Goal: Task Accomplishment & Management: Manage account settings

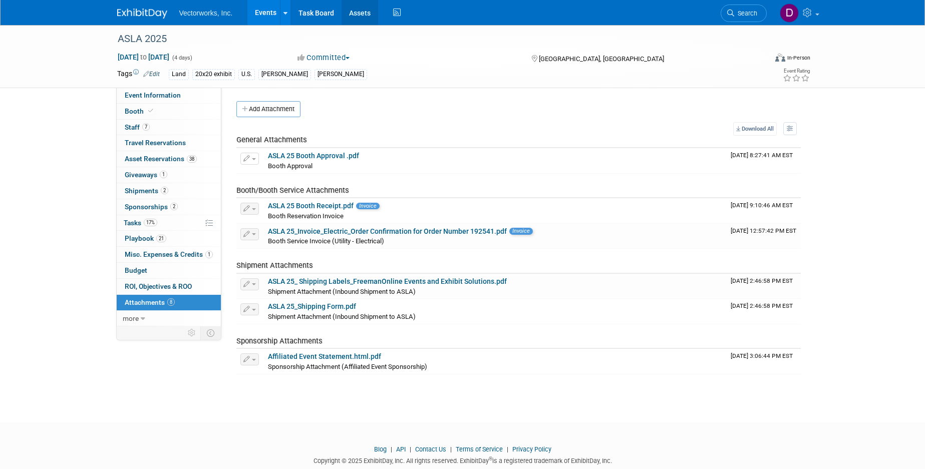
click at [369, 14] on link "Assets" at bounding box center [359, 12] width 37 height 25
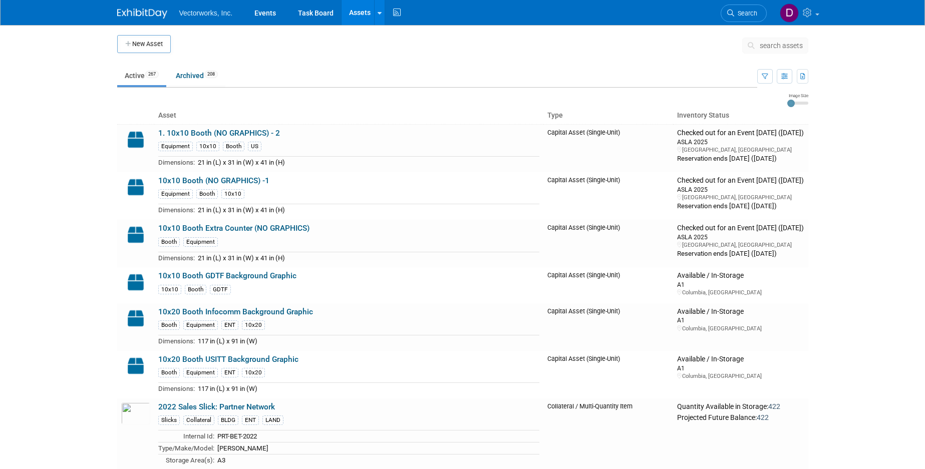
click at [372, 12] on link "Assets" at bounding box center [359, 12] width 37 height 25
click at [377, 14] on link at bounding box center [379, 12] width 11 height 25
click at [387, 49] on icon at bounding box center [386, 50] width 10 height 7
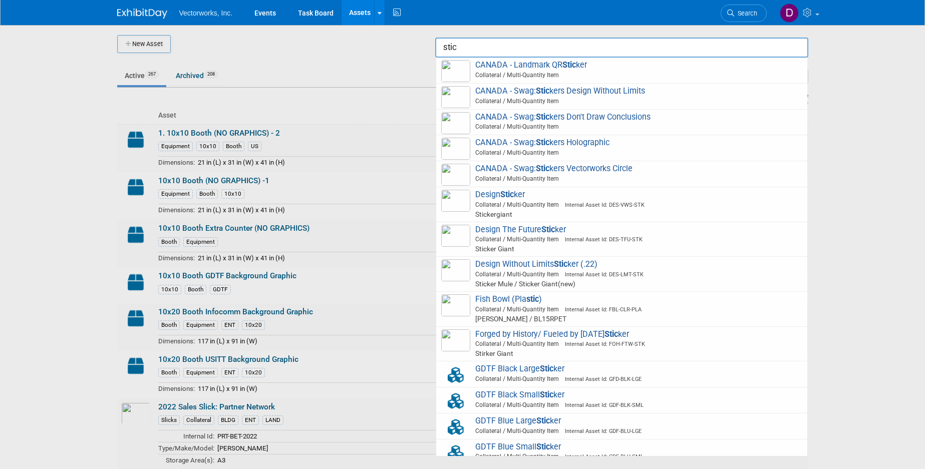
drag, startPoint x: 525, startPoint y: 233, endPoint x: 499, endPoint y: 203, distance: 40.1
click at [525, 232] on span "Design The Future Stic ker Collateral / Multi-Quantity Item Internal Asset Id: …" at bounding box center [621, 240] width 361 height 30
type input "Design The Future Sticker"
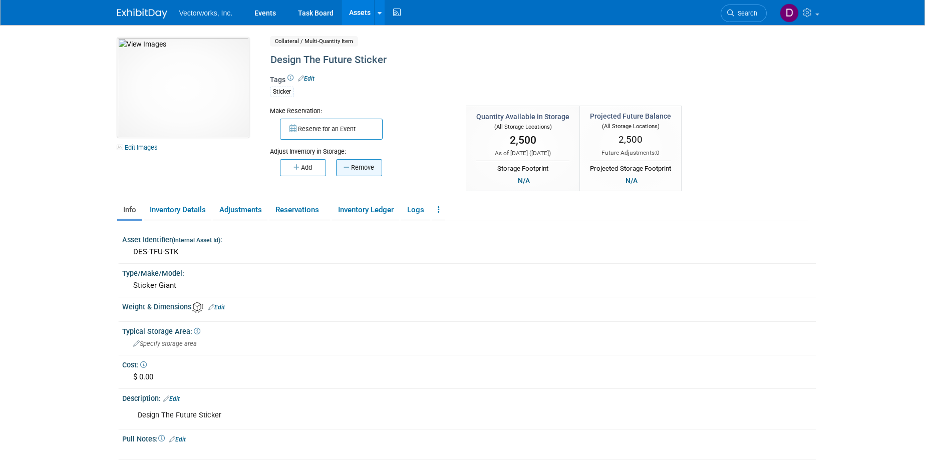
click at [352, 172] on button "Remove" at bounding box center [359, 167] width 46 height 17
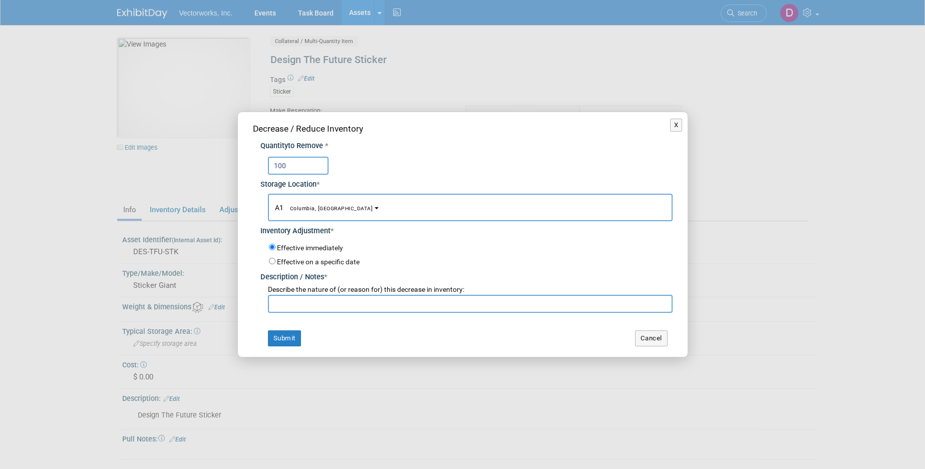
type input "100"
click at [331, 212] on button "A1 Columbia, MD" at bounding box center [470, 208] width 405 height 28
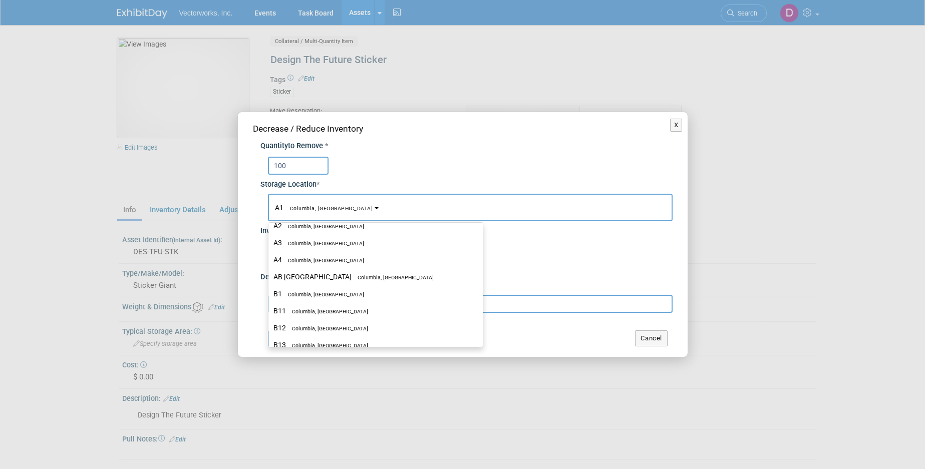
scroll to position [212, 0]
click at [314, 282] on label "CAB 2 Columbia, MD" at bounding box center [372, 277] width 199 height 13
click at [270, 281] on input "CAB 2 Columbia, MD" at bounding box center [266, 277] width 7 height 7
select select "11222717"
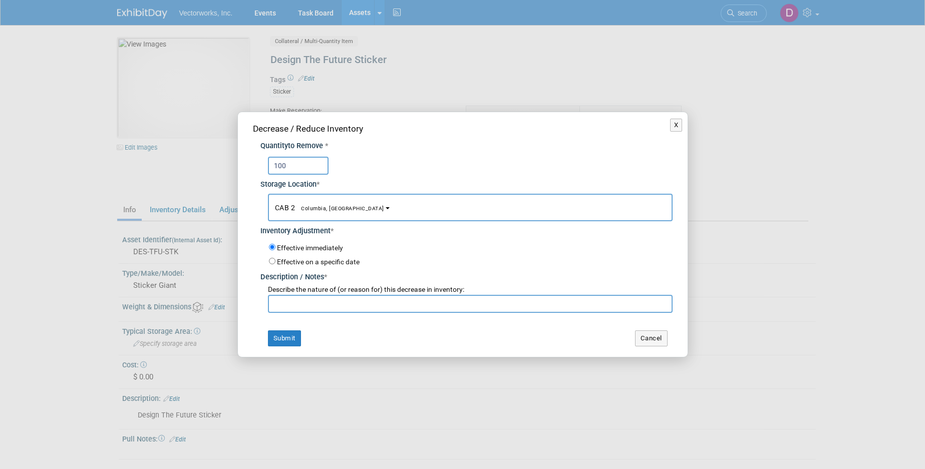
drag, startPoint x: 309, startPoint y: 306, endPoint x: 305, endPoint y: 280, distance: 26.3
click at [307, 295] on input "text" at bounding box center [470, 304] width 405 height 18
type input "Jira EVENTS-247"
click at [276, 337] on button "Submit" at bounding box center [284, 338] width 33 height 16
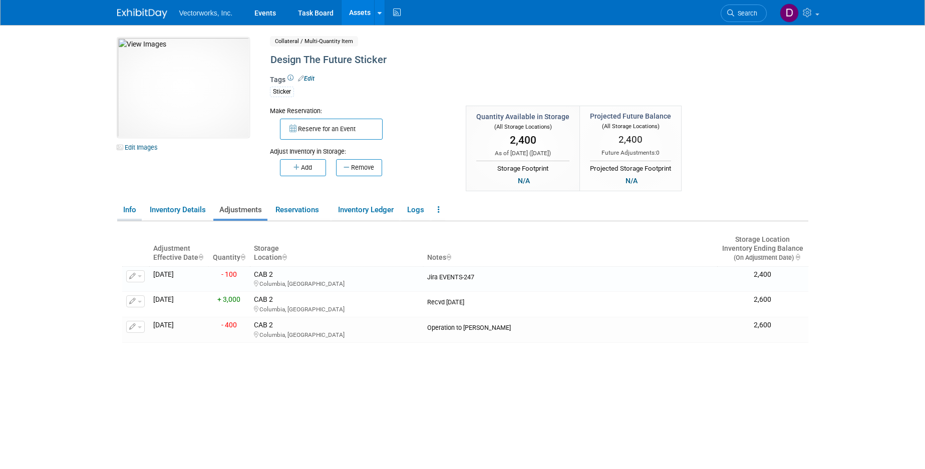
click at [137, 210] on link "Info" at bounding box center [129, 210] width 25 height 18
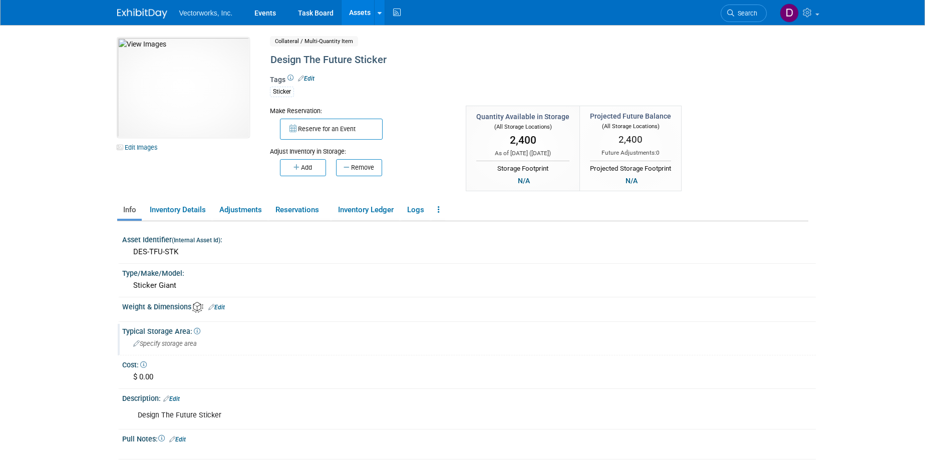
click at [202, 345] on div "Specify storage area" at bounding box center [469, 344] width 678 height 16
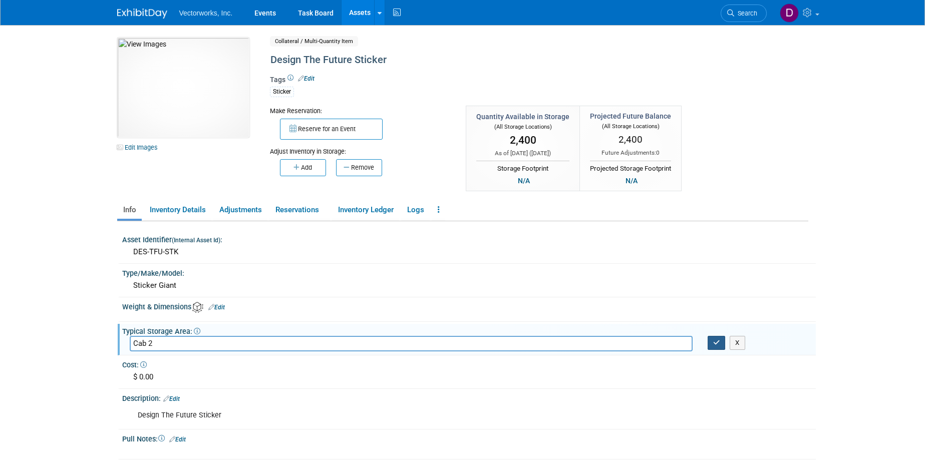
type input "Cab 2"
click at [714, 344] on icon "button" at bounding box center [716, 342] width 7 height 7
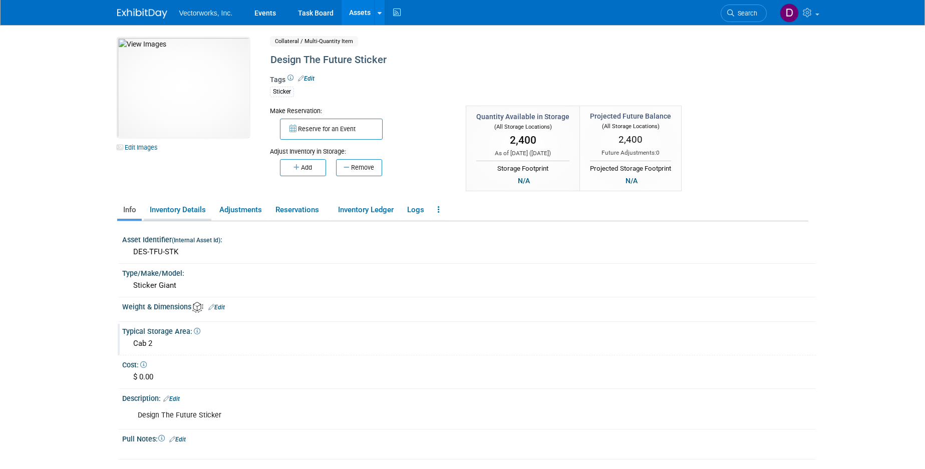
click at [186, 211] on link "Inventory Details" at bounding box center [178, 210] width 68 height 18
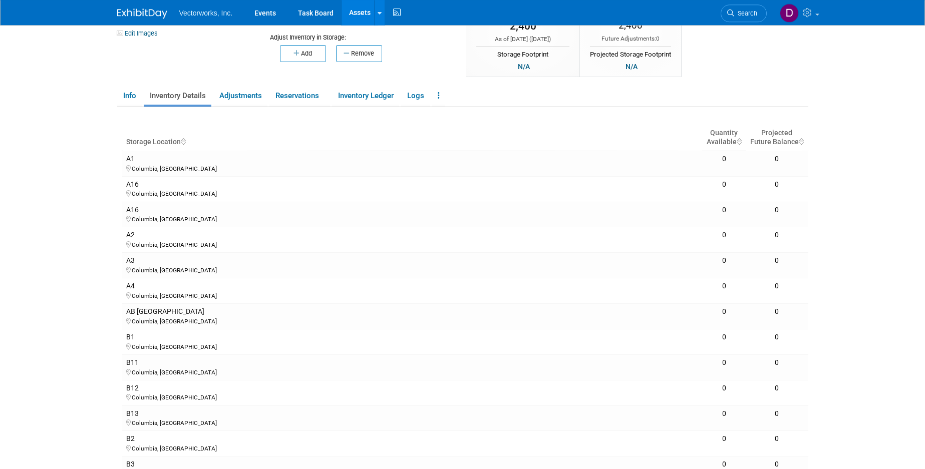
scroll to position [0, 0]
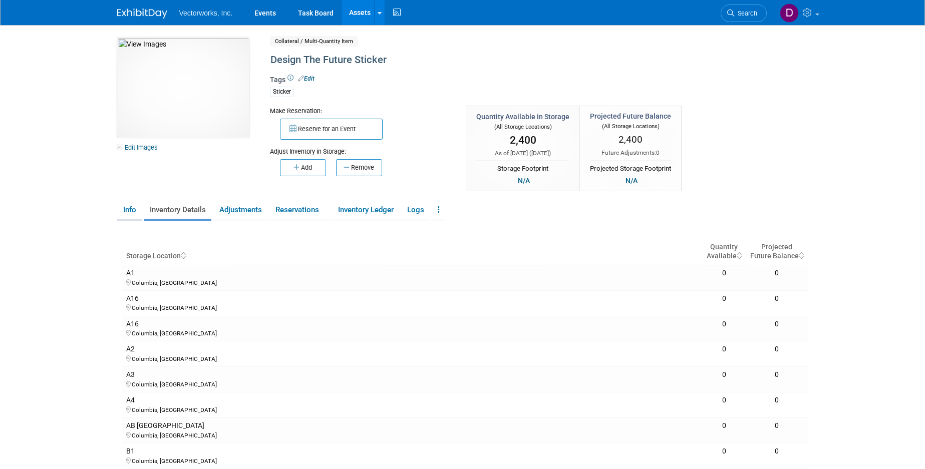
click at [136, 209] on link "Info" at bounding box center [129, 210] width 25 height 18
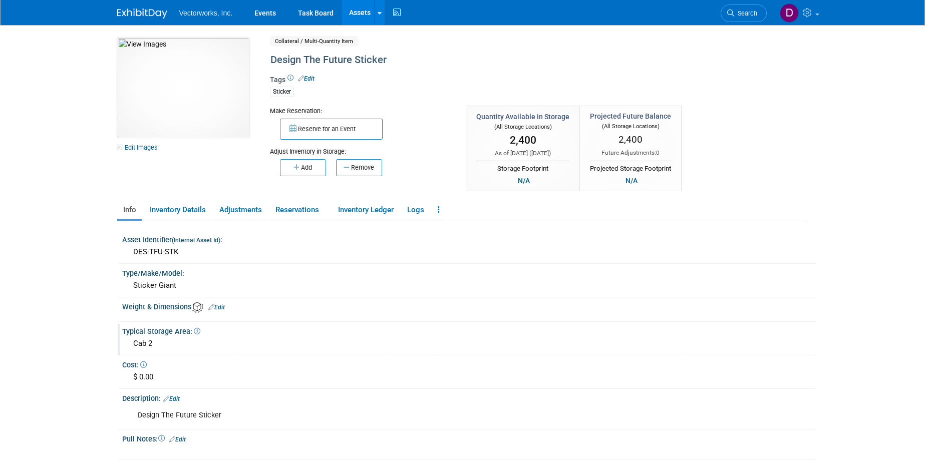
click at [174, 344] on div "Cab 2" at bounding box center [469, 344] width 678 height 16
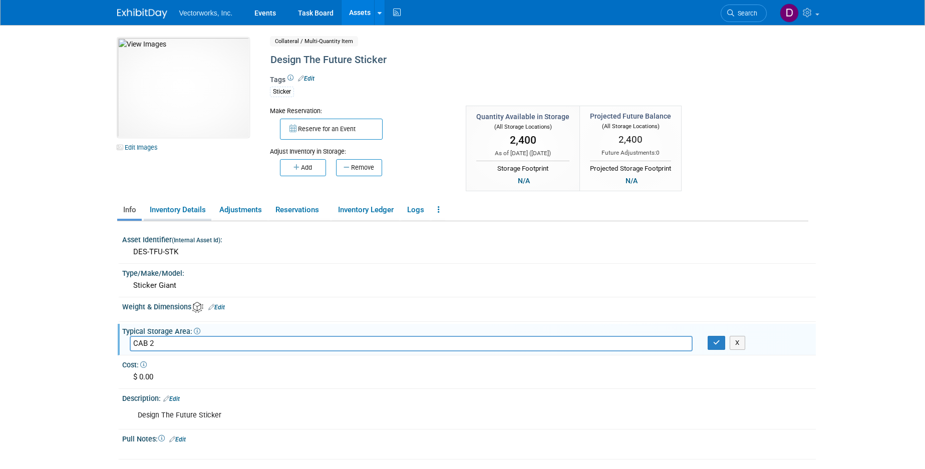
type input "CAB 2"
click at [193, 209] on link "Inventory Details" at bounding box center [178, 210] width 68 height 18
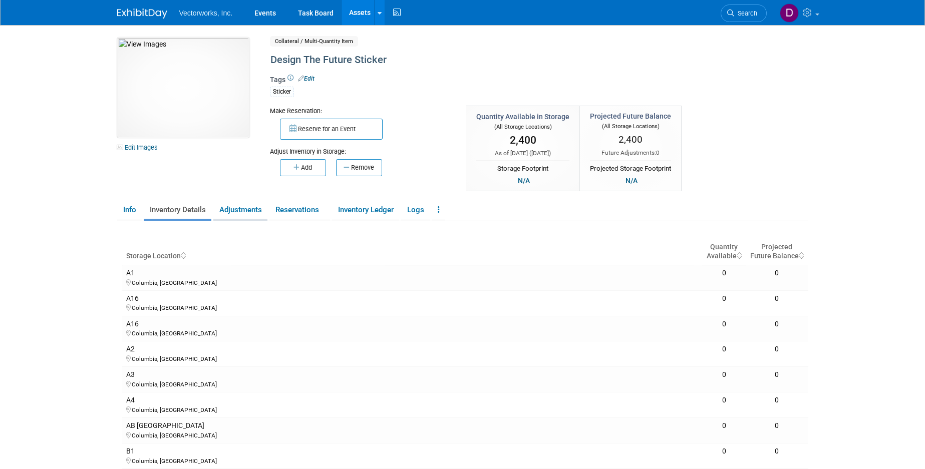
click at [222, 206] on link "Adjustments" at bounding box center [240, 210] width 54 height 18
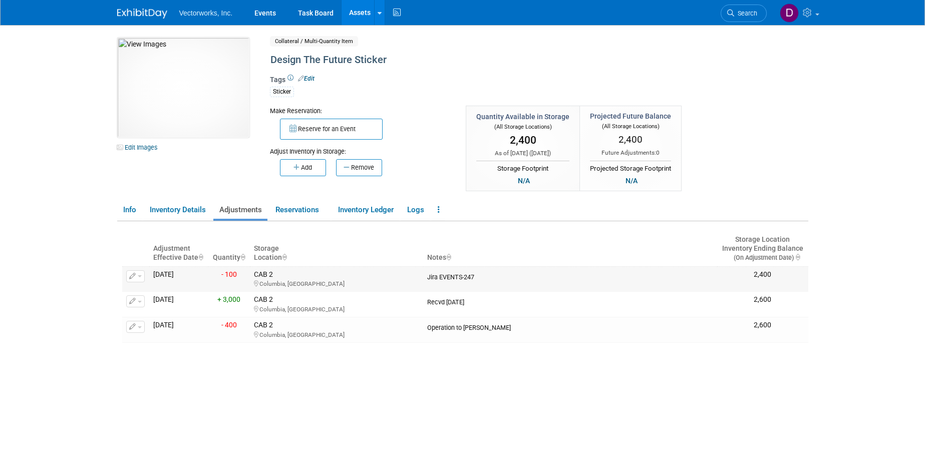
click at [476, 276] on div "Jira EVENTS-247" at bounding box center [570, 275] width 286 height 11
click at [130, 273] on icon "button" at bounding box center [132, 276] width 7 height 7
click at [376, 11] on link at bounding box center [379, 12] width 11 height 25
click at [406, 48] on link "Search Assets" at bounding box center [418, 50] width 89 height 14
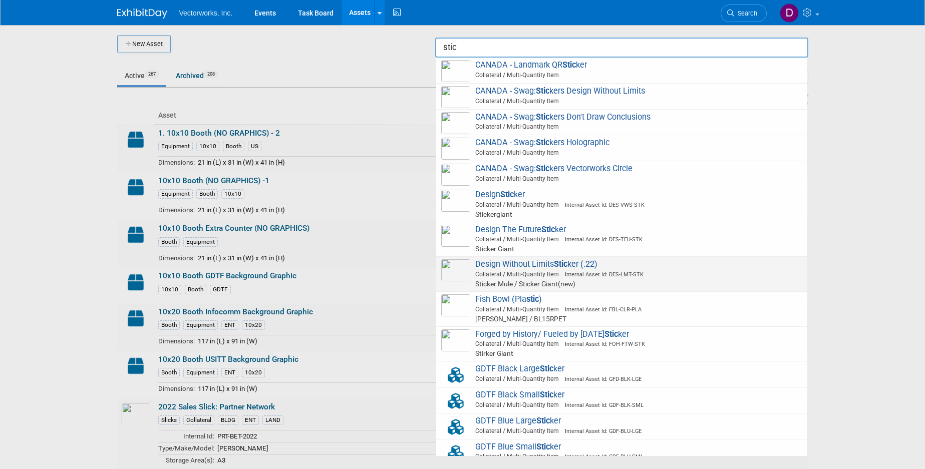
click at [554, 263] on span "Design Without Limits Stic ker (.22) Collateral / Multi-Quantity Item Internal …" at bounding box center [621, 274] width 361 height 30
type input "Design Without Limits Sticker (.22)"
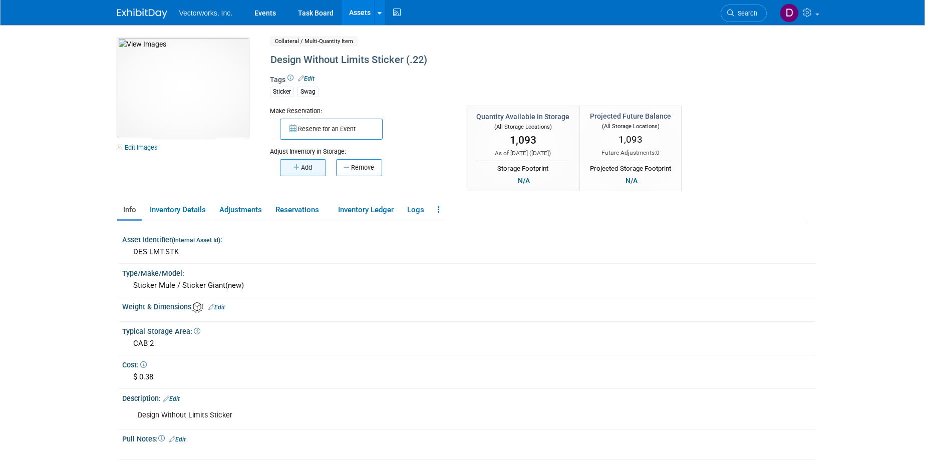
click at [298, 167] on icon "button" at bounding box center [297, 167] width 8 height 7
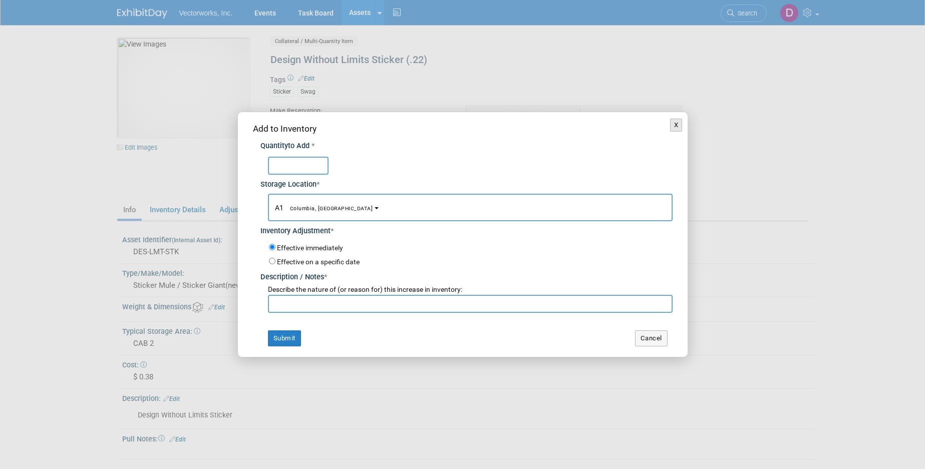
click at [678, 125] on button "X" at bounding box center [676, 125] width 13 height 13
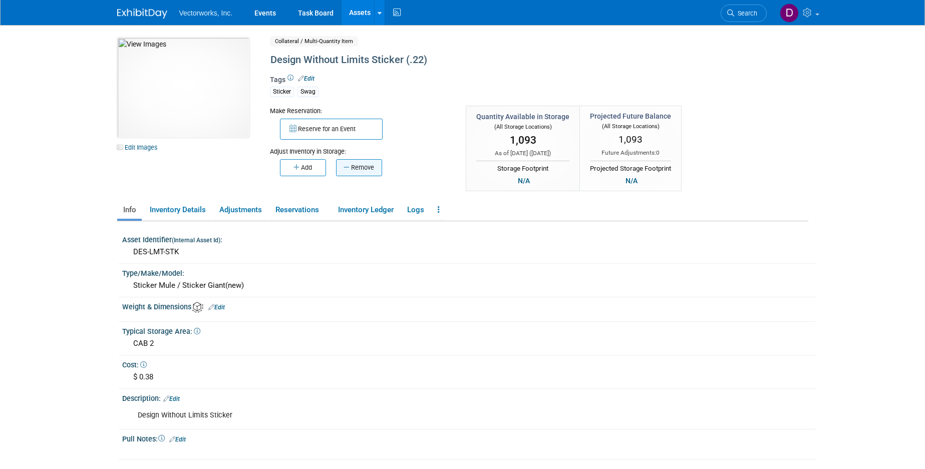
click at [363, 173] on button "Remove" at bounding box center [359, 167] width 46 height 17
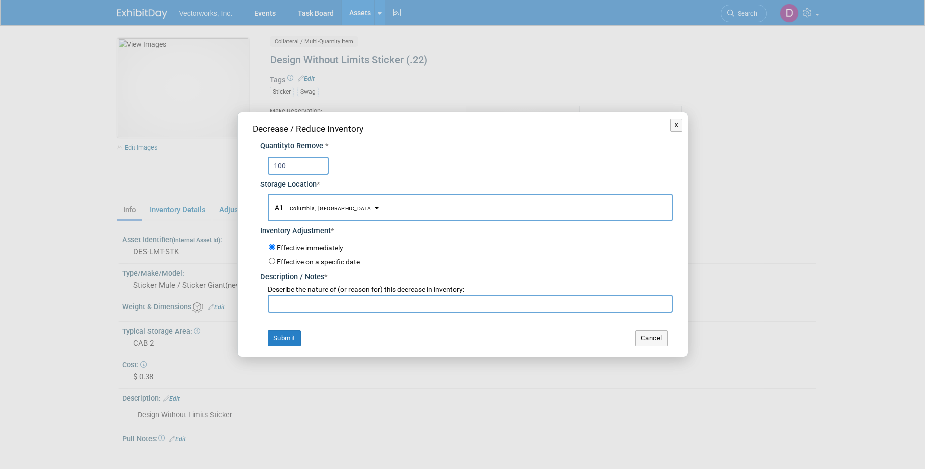
type input "100"
click at [331, 210] on button "A1 Columbia, MD" at bounding box center [470, 208] width 405 height 28
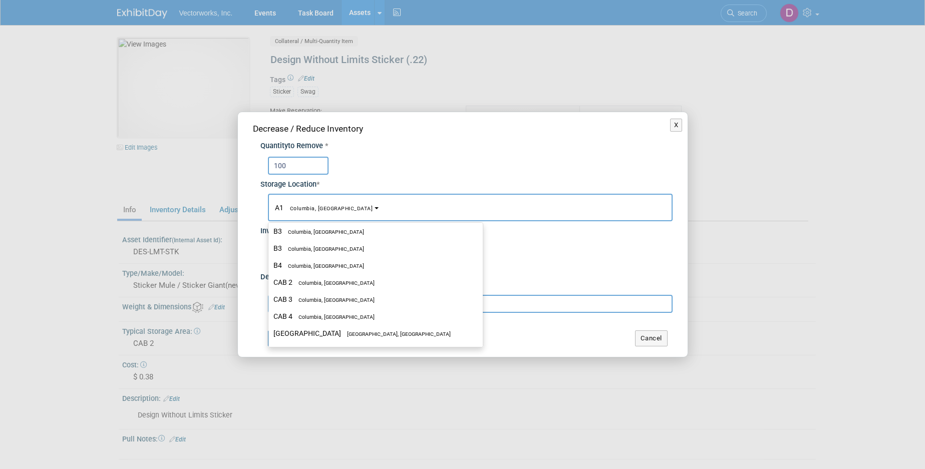
scroll to position [222, 0]
click at [348, 263] on label "CAB 2 Columbia, [GEOGRAPHIC_DATA]" at bounding box center [372, 267] width 199 height 13
click at [270, 264] on input "CAB 2 Columbia, [GEOGRAPHIC_DATA]" at bounding box center [266, 267] width 7 height 7
select select "11222717"
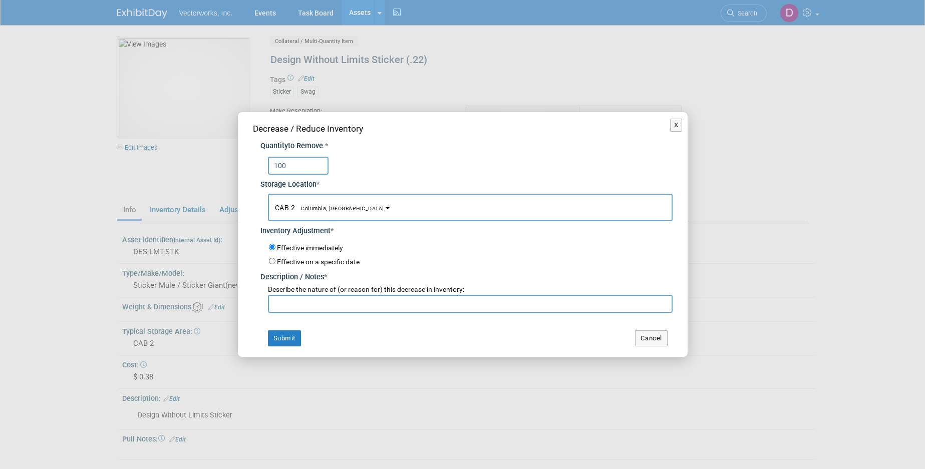
click at [311, 303] on input "text" at bounding box center [470, 304] width 405 height 18
paste input "https://attachments.office.net/owa/DHall%40vectorworks.net/service.svc/s/GetAtt…"
drag, startPoint x: 274, startPoint y: 302, endPoint x: 785, endPoint y: 304, distance: 510.6
click at [672, 306] on input "https://attachments.office.net/owa/DHall%40vectorworks.net/service.svc/s/GetAtt…" at bounding box center [470, 304] width 405 height 18
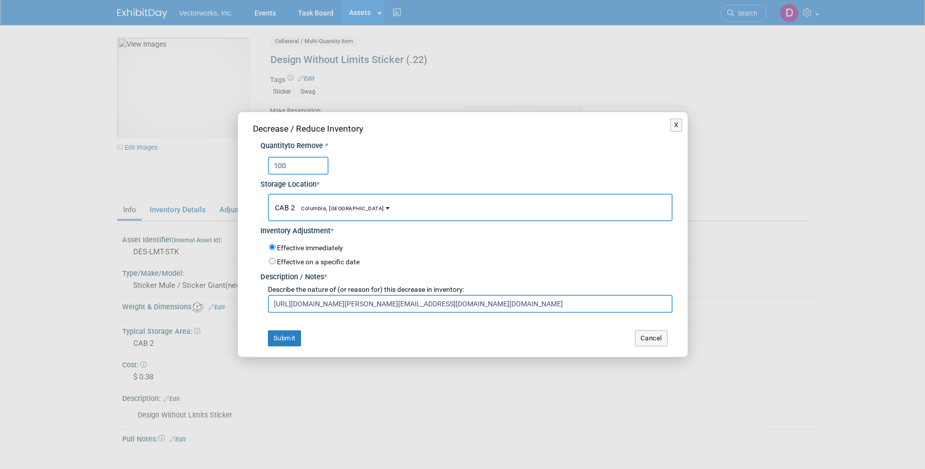
scroll to position [0, 3127]
drag, startPoint x: 666, startPoint y: 304, endPoint x: 274, endPoint y: 286, distance: 391.9
click at [268, 295] on input "https://attachments.office.net/owa/DHall%40vectorworks.net/service.svc/s/GetAtt…" at bounding box center [470, 304] width 405 height 18
type input "https://attachments.office.net/owa/DHall%40vectorworks.net/service.svc/s/GetAtt…"
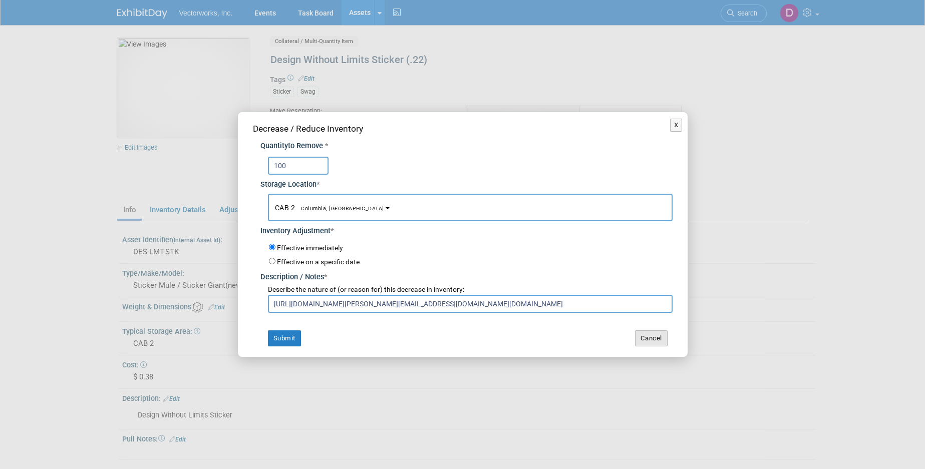
click at [647, 334] on button "Cancel" at bounding box center [651, 338] width 33 height 16
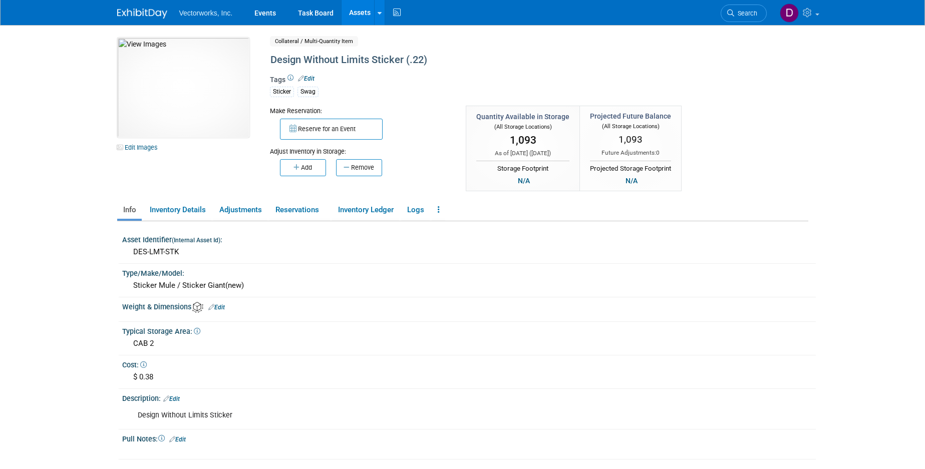
click at [377, 179] on div "Make Reservation: Reserve for an Event Adjust Inventory in Storage:" at bounding box center [497, 150] width 471 height 88
click at [368, 161] on button "Remove" at bounding box center [359, 167] width 46 height 17
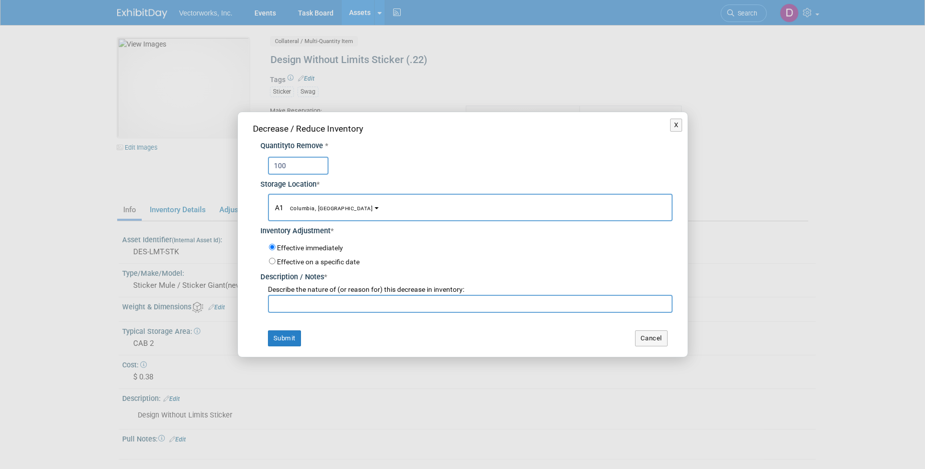
type input "100"
click at [329, 206] on button "A1 Columbia, MD" at bounding box center [470, 208] width 405 height 28
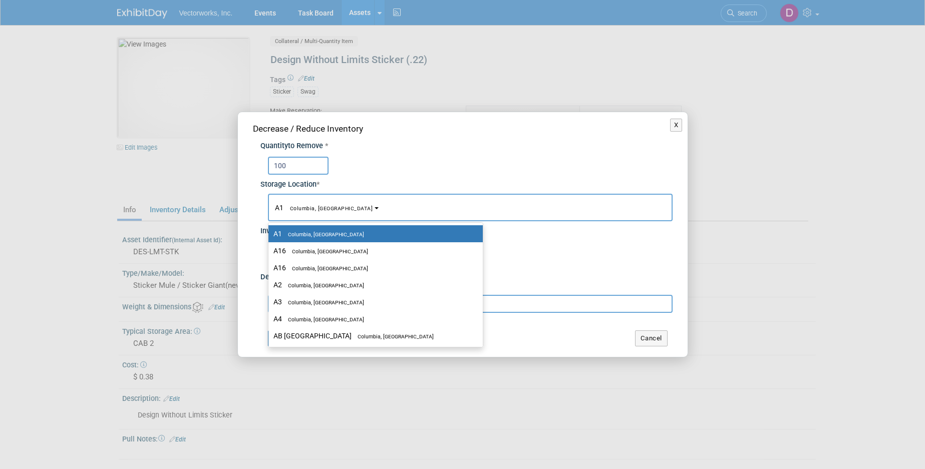
scroll to position [222, 0]
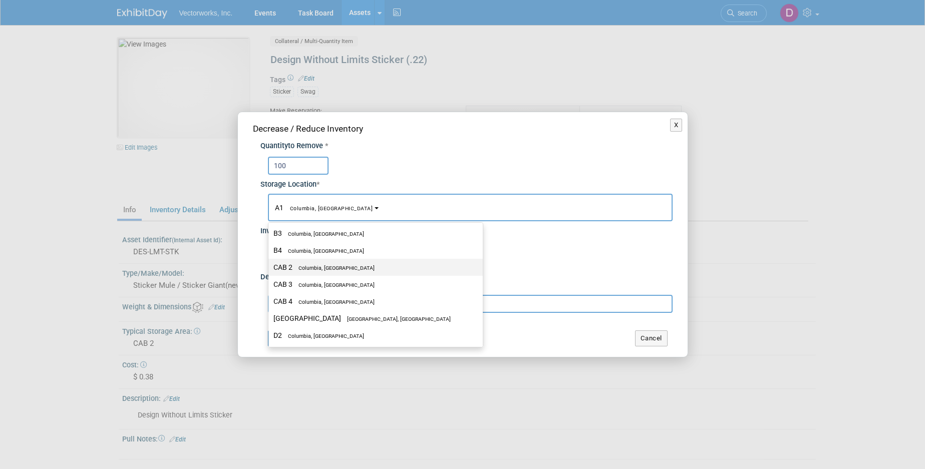
drag, startPoint x: 333, startPoint y: 264, endPoint x: 333, endPoint y: 271, distance: 7.0
click at [333, 264] on label "CAB 2 Columbia, MD" at bounding box center [372, 267] width 199 height 13
click at [270, 264] on input "CAB 2 Columbia, MD" at bounding box center [266, 267] width 7 height 7
select select "11222717"
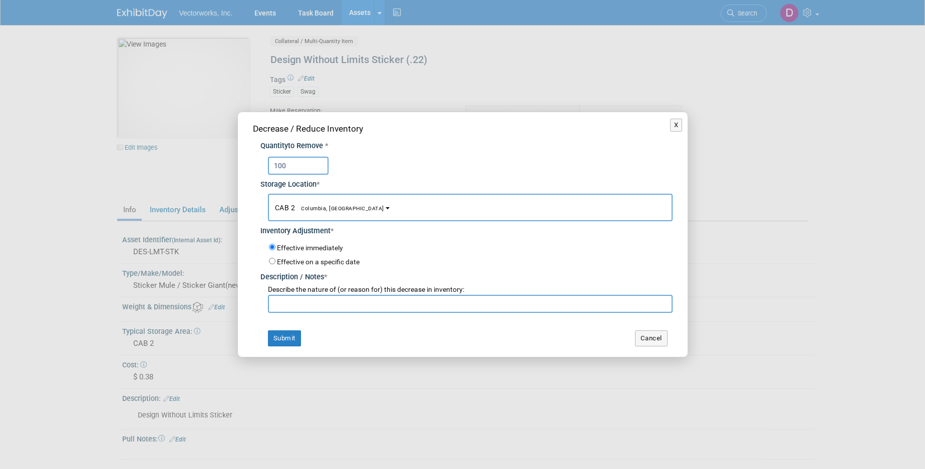
click at [331, 296] on input "text" at bounding box center [470, 304] width 405 height 18
drag, startPoint x: 347, startPoint y: 300, endPoint x: 274, endPoint y: 305, distance: 73.8
click at [274, 305] on input "Jira EVENTS-247" at bounding box center [470, 304] width 405 height 18
type input "Jira EVENTS-247"
click at [284, 334] on button "Submit" at bounding box center [284, 338] width 33 height 16
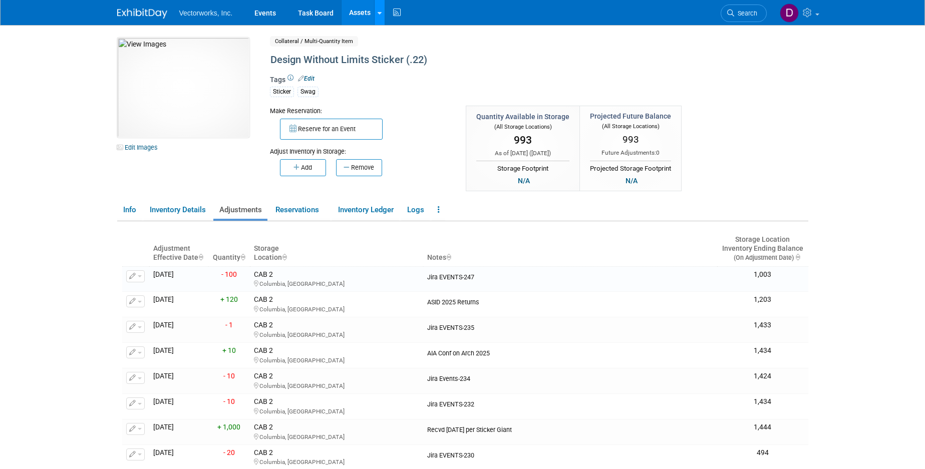
click at [378, 21] on link at bounding box center [379, 12] width 11 height 25
click at [393, 46] on link "Search Assets" at bounding box center [418, 50] width 89 height 14
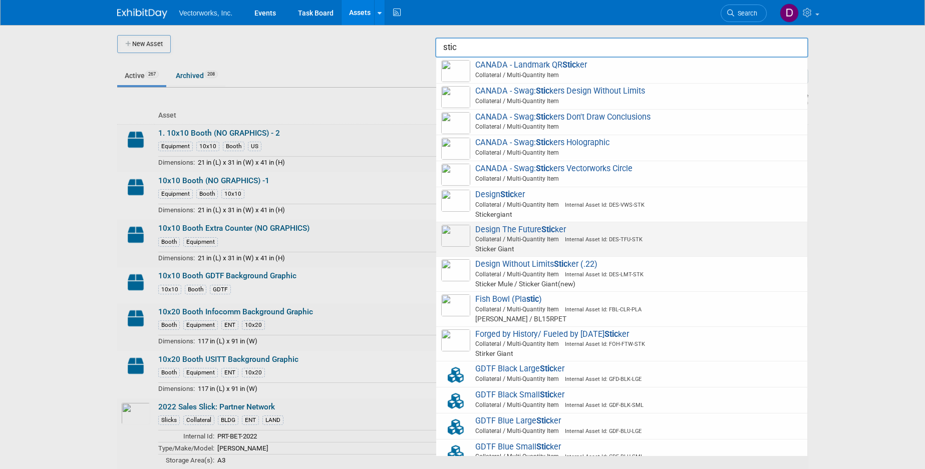
click at [509, 227] on span "Design The Future Stic ker Collateral / Multi-Quantity Item Internal Asset Id: …" at bounding box center [621, 240] width 361 height 30
type input "Design The Future Sticker"
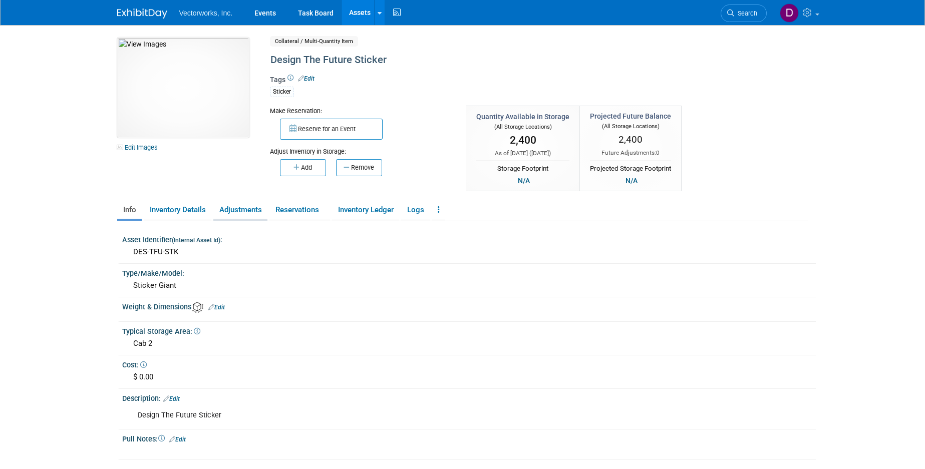
click at [231, 215] on link "Adjustments" at bounding box center [240, 210] width 54 height 18
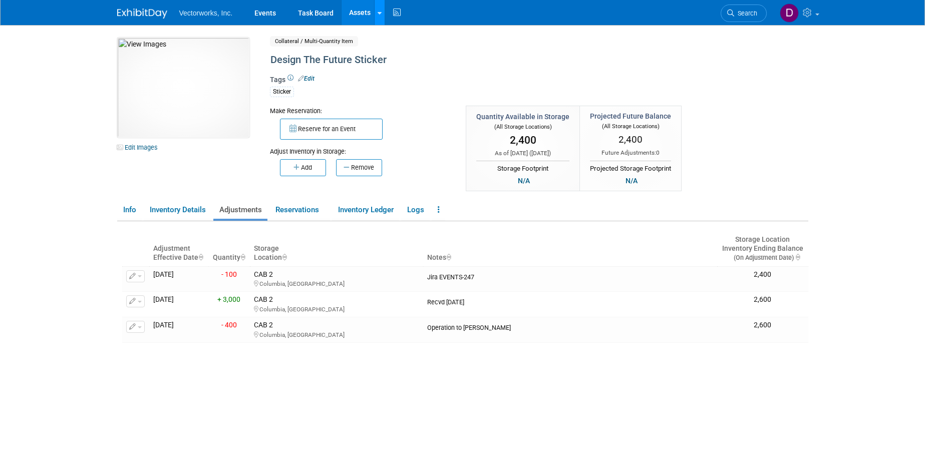
click at [376, 16] on link at bounding box center [379, 12] width 11 height 25
click at [391, 53] on link "Search Assets" at bounding box center [418, 50] width 89 height 14
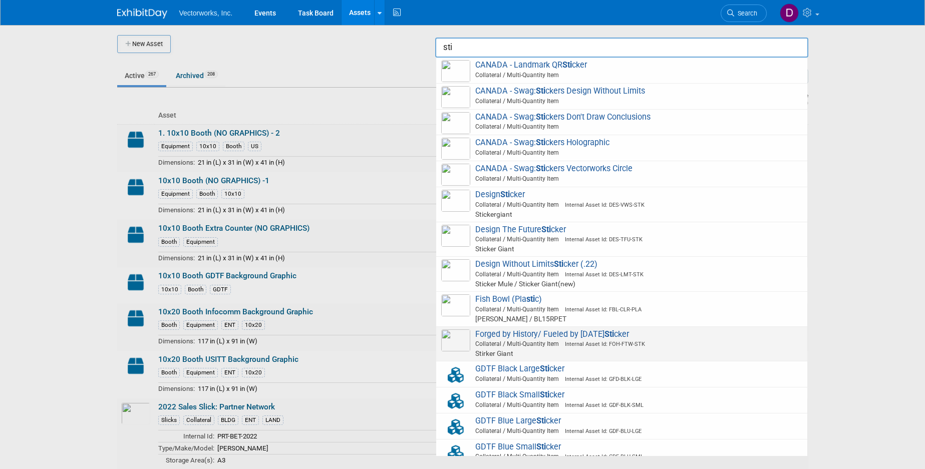
click at [520, 331] on span "Forged by History/ Fueled by Tomorrow Sti cker Collateral / Multi-Quantity Item…" at bounding box center [621, 344] width 361 height 30
type input "Forged by History/ Fueled by [DATE] Sticker"
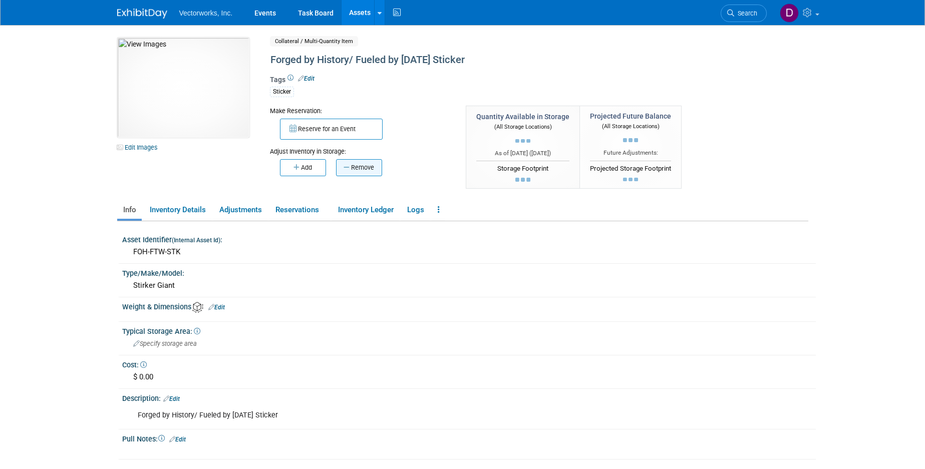
click at [368, 170] on button "Remove" at bounding box center [359, 167] width 46 height 17
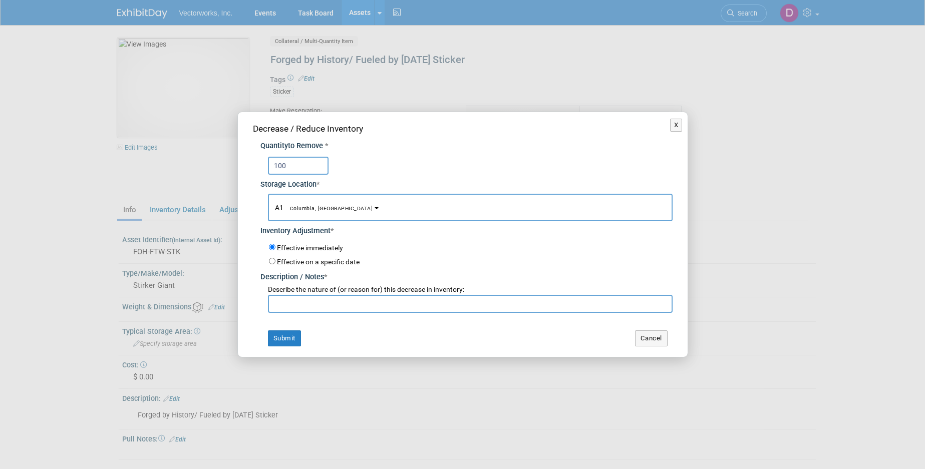
type input "100"
click at [331, 210] on button "A1 Columbia, [GEOGRAPHIC_DATA]" at bounding box center [470, 208] width 405 height 28
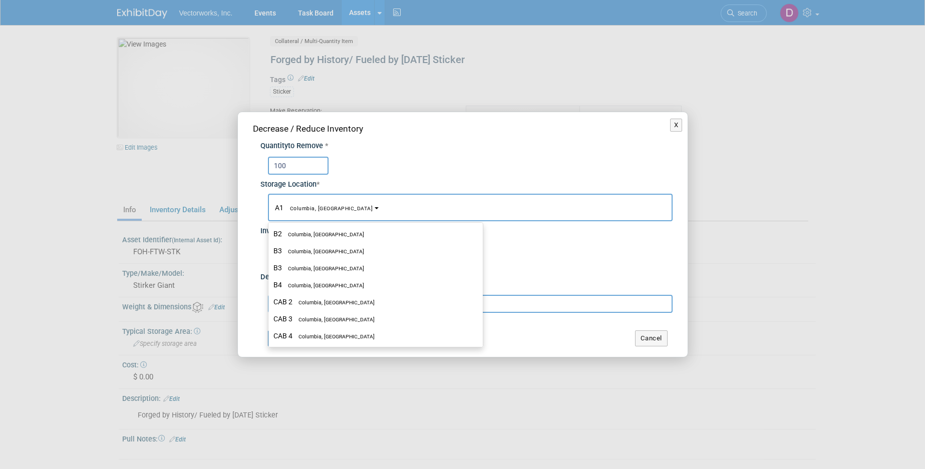
scroll to position [197, 0]
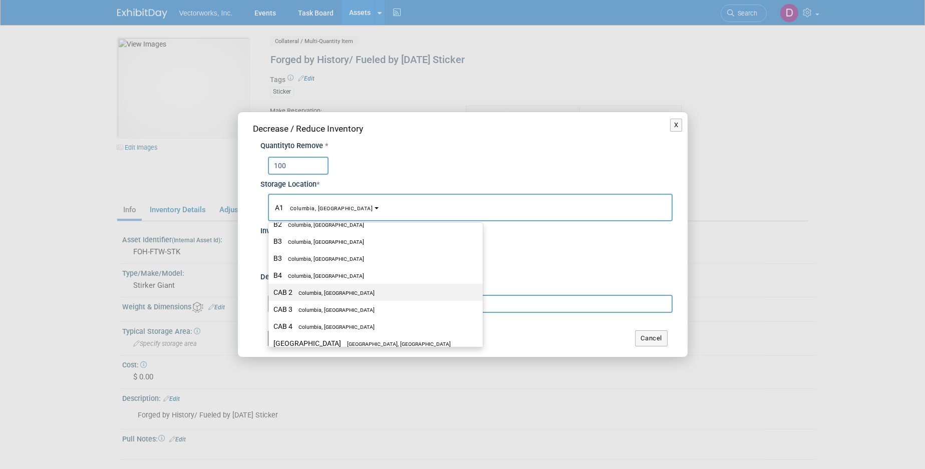
click at [334, 293] on label "CAB 2 Columbia, [GEOGRAPHIC_DATA]" at bounding box center [372, 292] width 199 height 13
click at [270, 293] on input "CAB 2 Columbia, [GEOGRAPHIC_DATA]" at bounding box center [266, 292] width 7 height 7
select select "11222717"
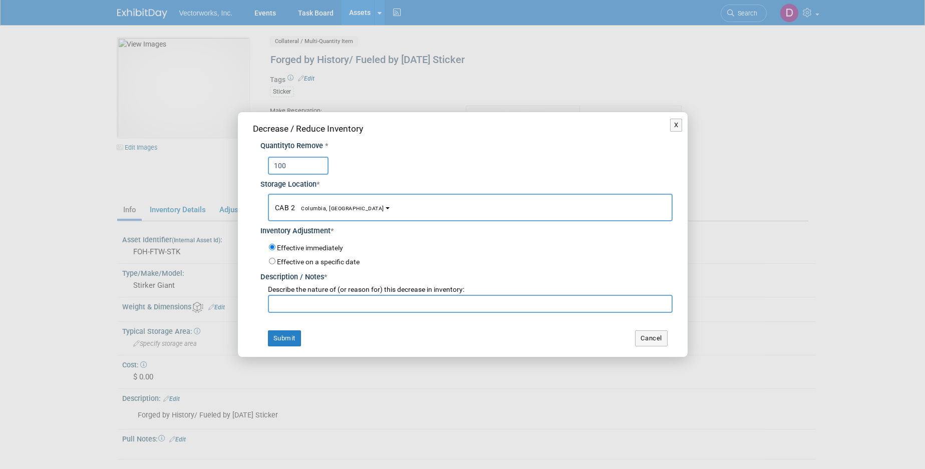
click at [324, 304] on input "text" at bounding box center [470, 304] width 405 height 18
paste input "Jira EVENTS-247"
type input "Jira EVENTS-247"
click at [288, 341] on button "Submit" at bounding box center [284, 338] width 33 height 16
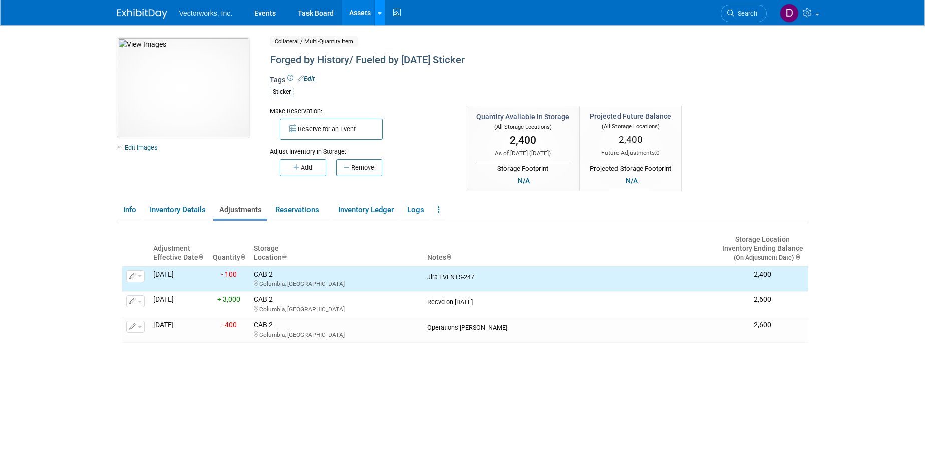
click at [380, 18] on link at bounding box center [379, 12] width 11 height 25
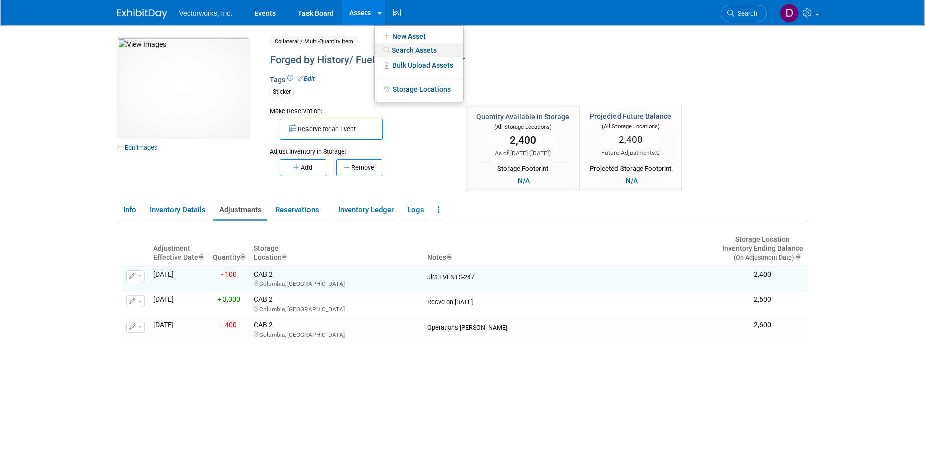
click at [398, 53] on link "Search Assets" at bounding box center [418, 50] width 89 height 14
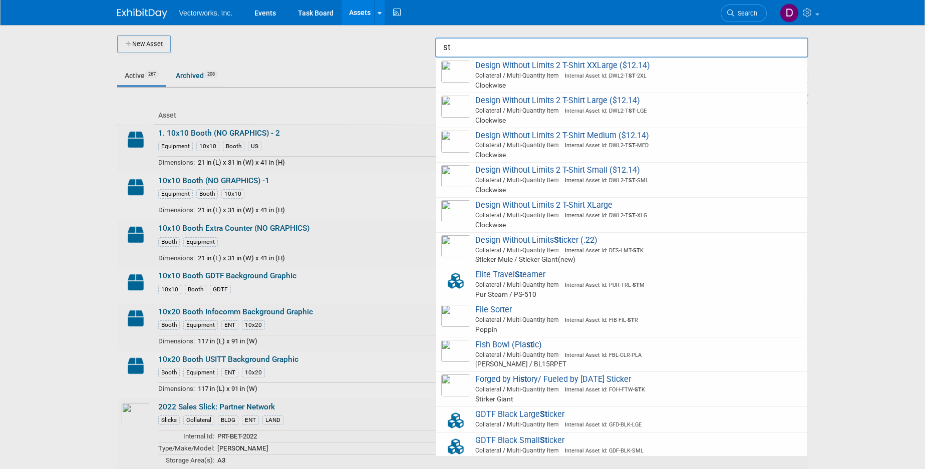
scroll to position [321, 0]
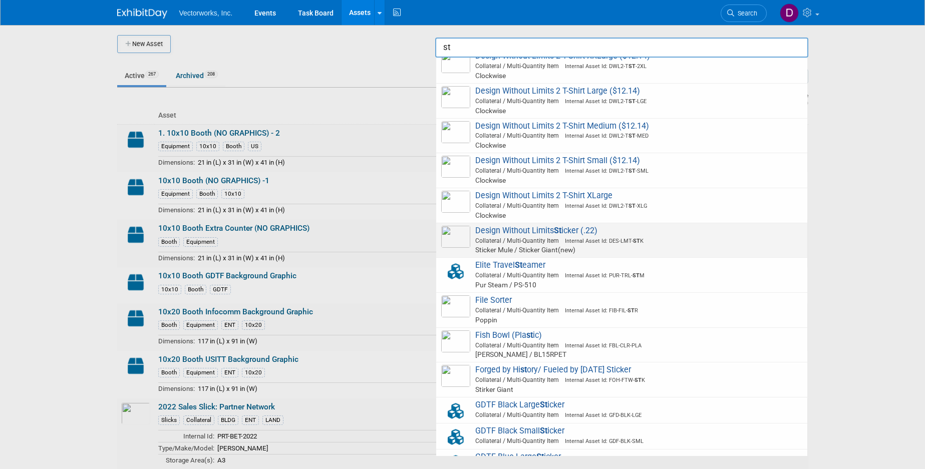
click at [493, 241] on span "Collateral / Multi-Quantity Item Internal Asset Id: DES-LMT- ST K" at bounding box center [623, 240] width 358 height 9
type input "Design Without Limits Sticker (.22)"
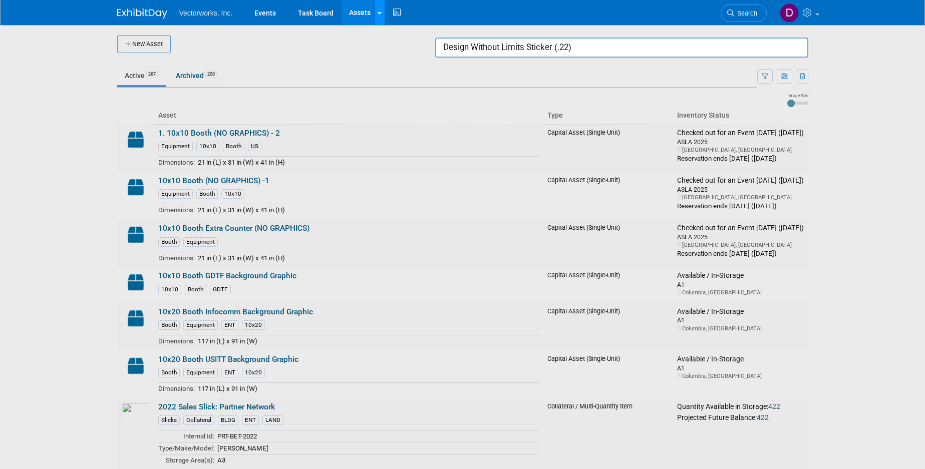
click at [380, 15] on icon at bounding box center [379, 13] width 4 height 7
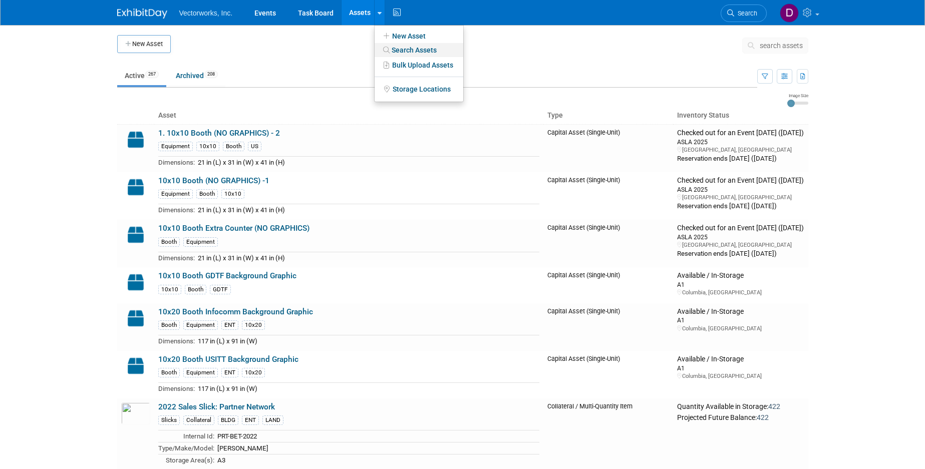
click at [395, 45] on link "Search Assets" at bounding box center [418, 50] width 89 height 14
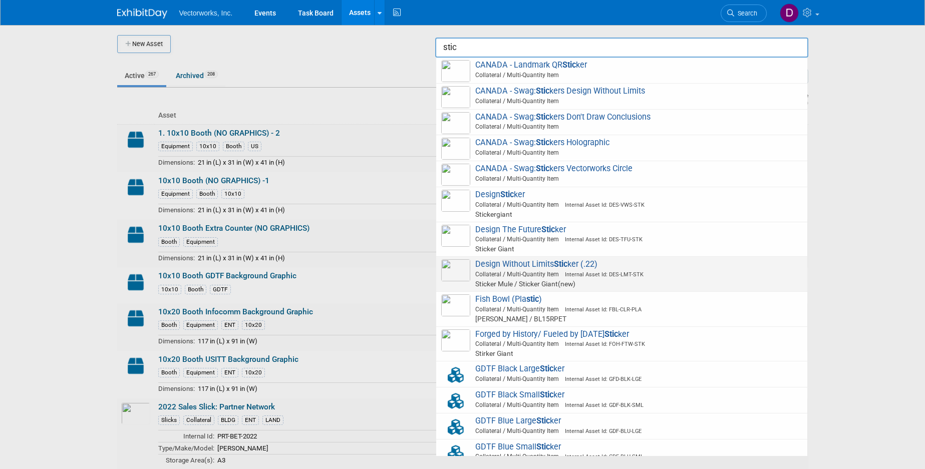
click at [562, 260] on strong "Stic" at bounding box center [561, 264] width 14 height 10
type input "Design Without Limits Sticker (.22)"
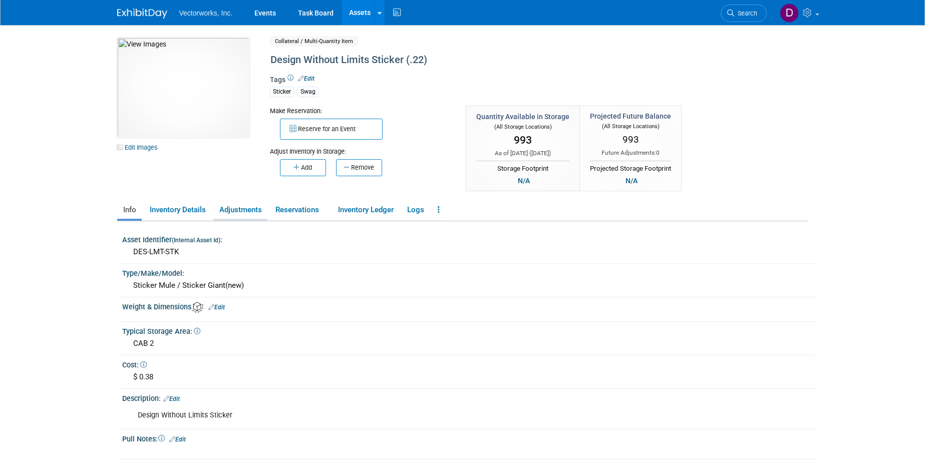
click at [230, 208] on link "Adjustments" at bounding box center [240, 210] width 54 height 18
click at [254, 212] on link "Adjustments" at bounding box center [240, 210] width 54 height 18
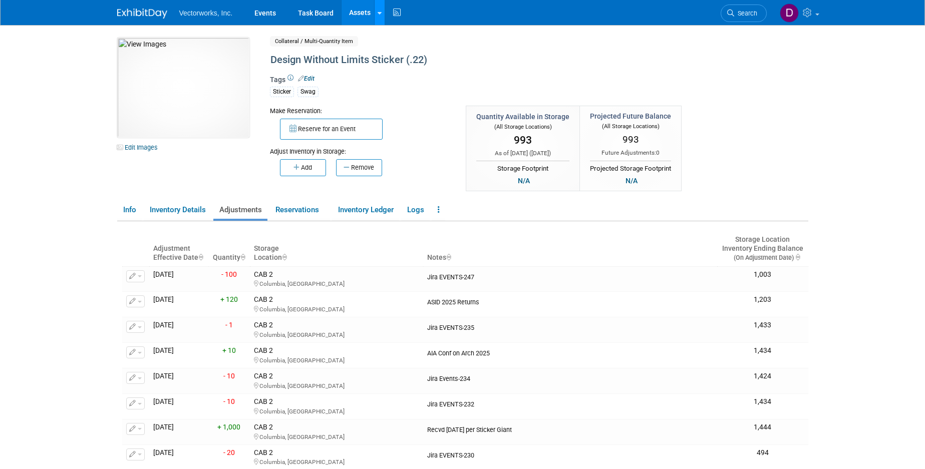
click at [380, 15] on icon at bounding box center [379, 13] width 4 height 7
click at [395, 47] on link "Search Assets" at bounding box center [418, 50] width 89 height 14
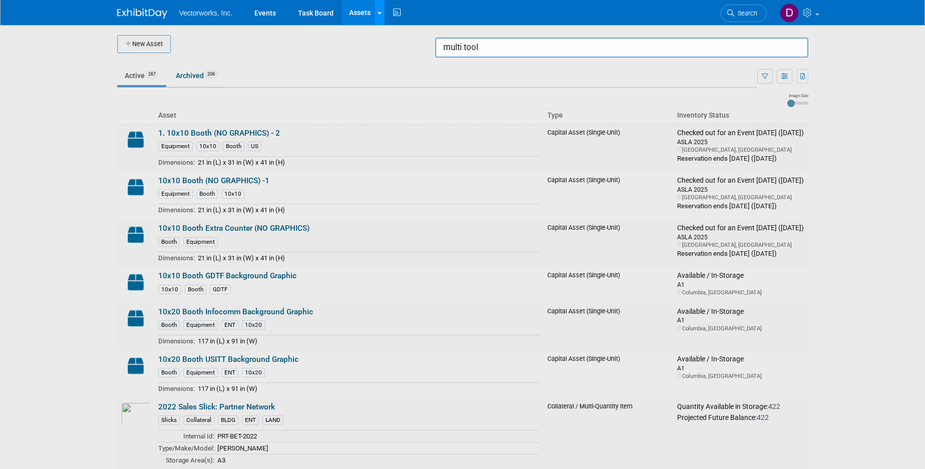
type input "multi tool"
click at [378, 14] on icon at bounding box center [379, 13] width 4 height 7
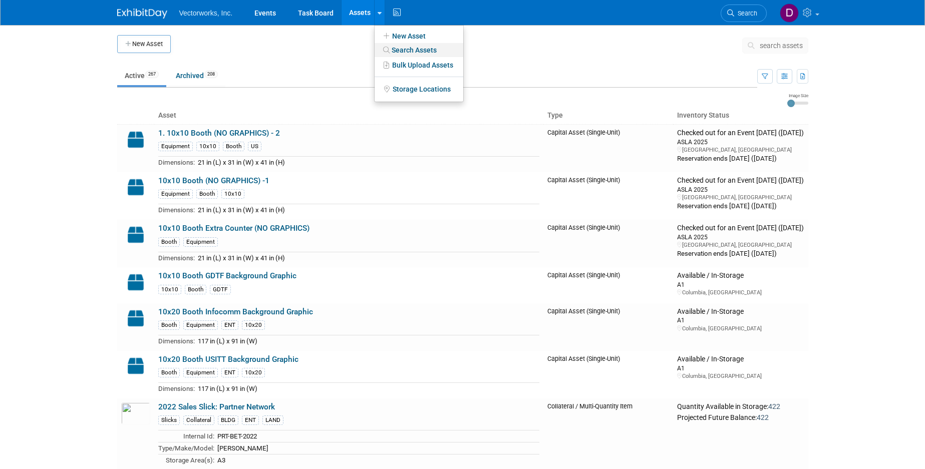
click at [393, 47] on link "Search Assets" at bounding box center [418, 50] width 89 height 14
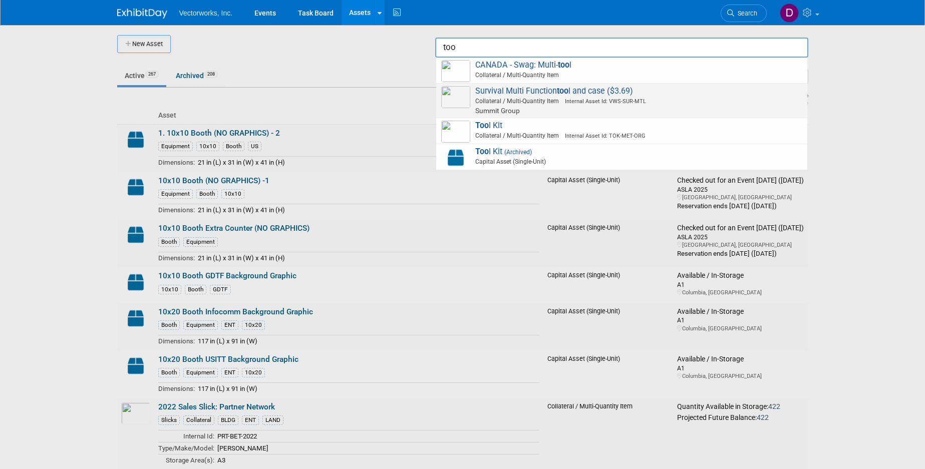
click at [509, 90] on span "Survival Multi Function too l and case ($3.69) Collateral / Multi-Quantity Item…" at bounding box center [621, 101] width 361 height 30
type input "Survival Multi Function tool and case ($3.69)"
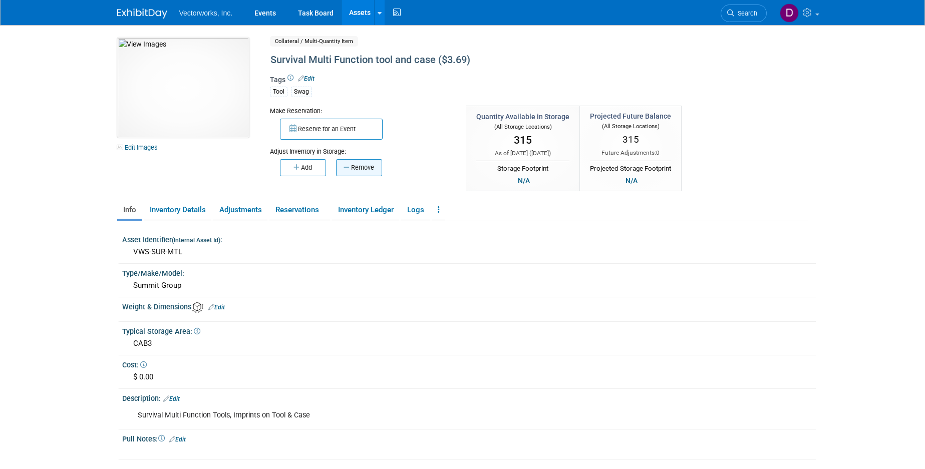
click at [351, 165] on button "Remove" at bounding box center [359, 167] width 46 height 17
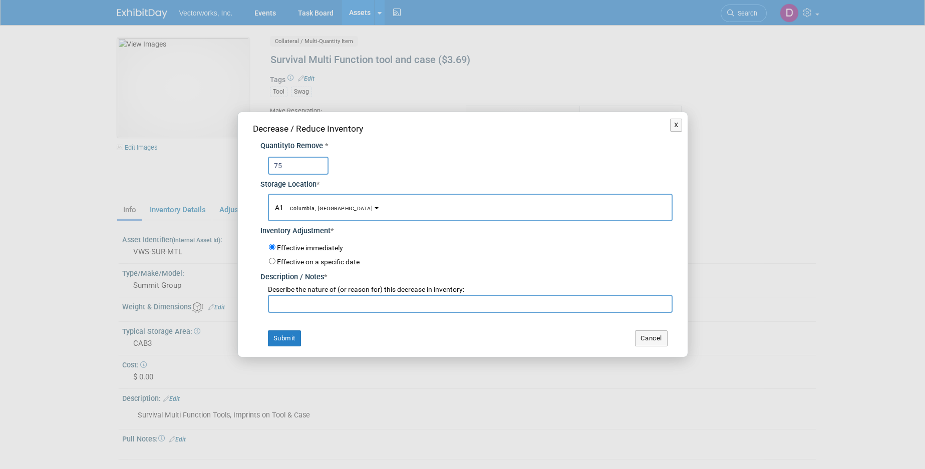
type input "75"
click at [329, 211] on button "A1 Columbia, [GEOGRAPHIC_DATA]" at bounding box center [470, 208] width 405 height 28
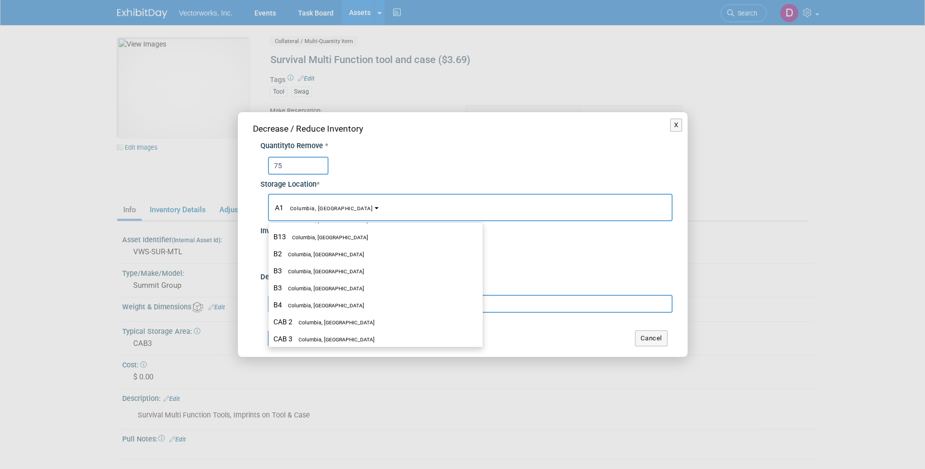
scroll to position [182, 0]
click at [330, 320] on label "CAB 3 Columbia, [GEOGRAPHIC_DATA]" at bounding box center [372, 323] width 199 height 13
click at [270, 321] on input "CAB 3 Columbia, [GEOGRAPHIC_DATA]" at bounding box center [266, 324] width 7 height 7
select select "11222719"
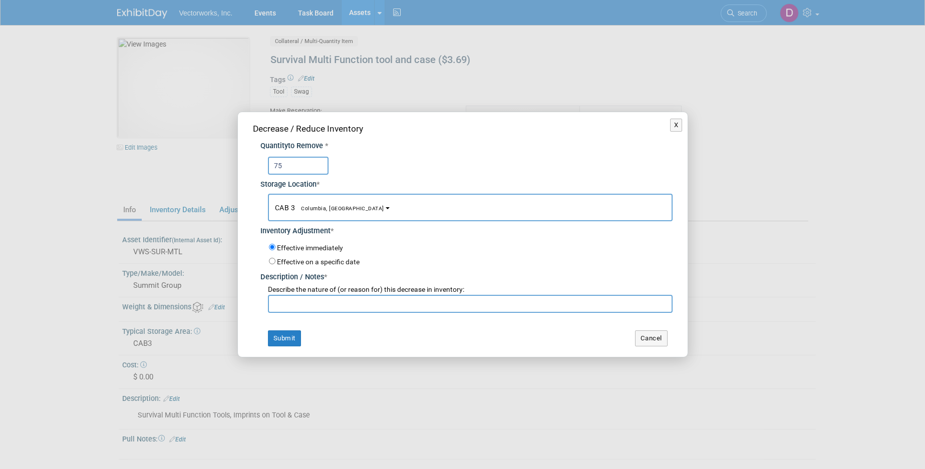
click at [334, 304] on input "text" at bounding box center [470, 304] width 405 height 18
paste input "Jira EVENTS-247"
type input "Jira EVENTS-247"
click at [282, 333] on button "Submit" at bounding box center [284, 338] width 33 height 16
